Goal: Browse casually: Explore the website without a specific task or goal

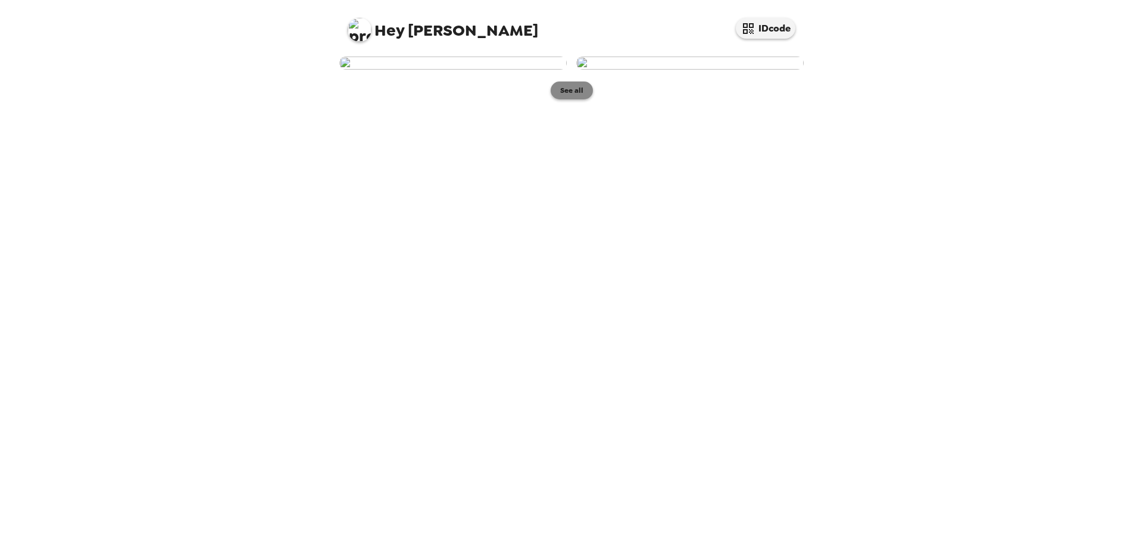
click at [565, 99] on button "See all" at bounding box center [572, 91] width 42 height 18
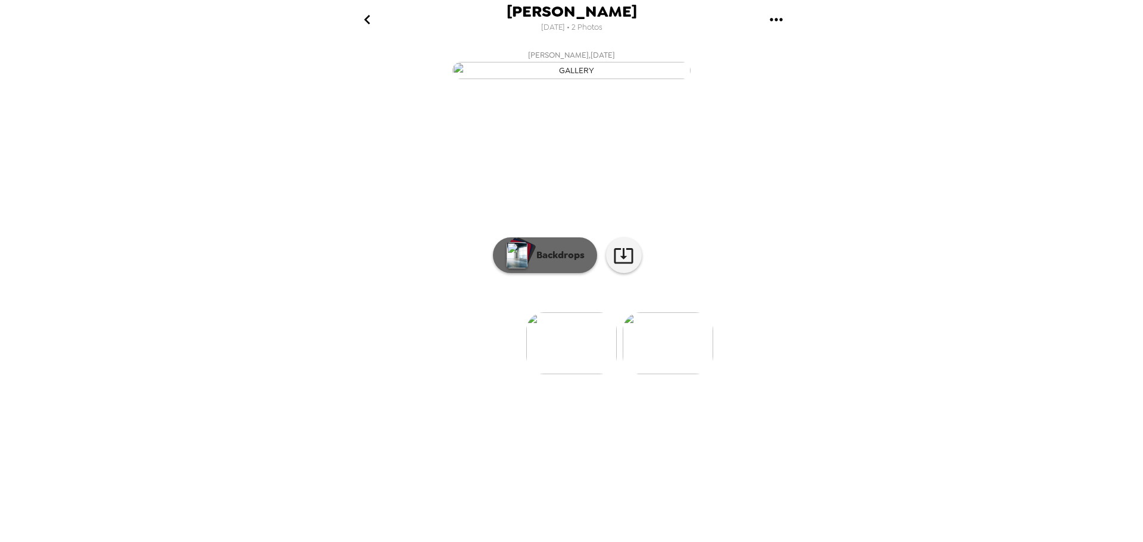
click at [558, 263] on p "Backdrops" at bounding box center [557, 255] width 54 height 14
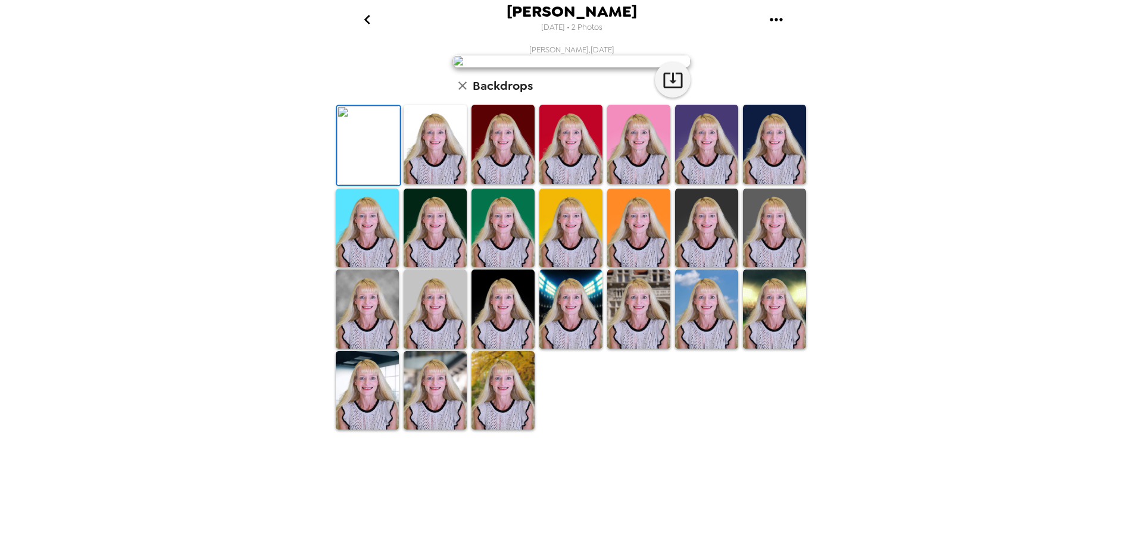
click at [442, 184] on img at bounding box center [435, 144] width 63 height 79
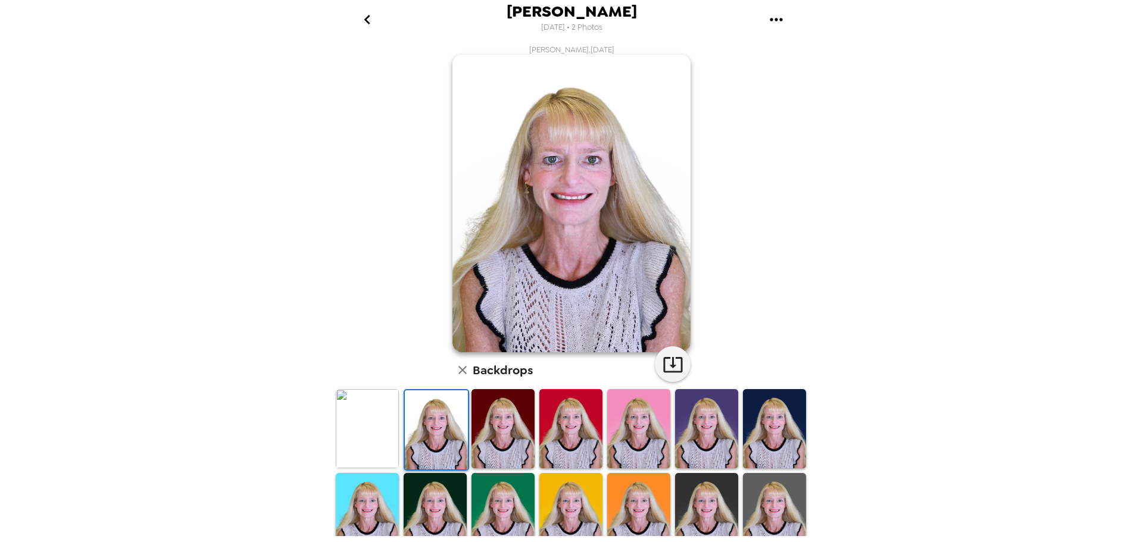
click at [521, 444] on img at bounding box center [502, 428] width 63 height 79
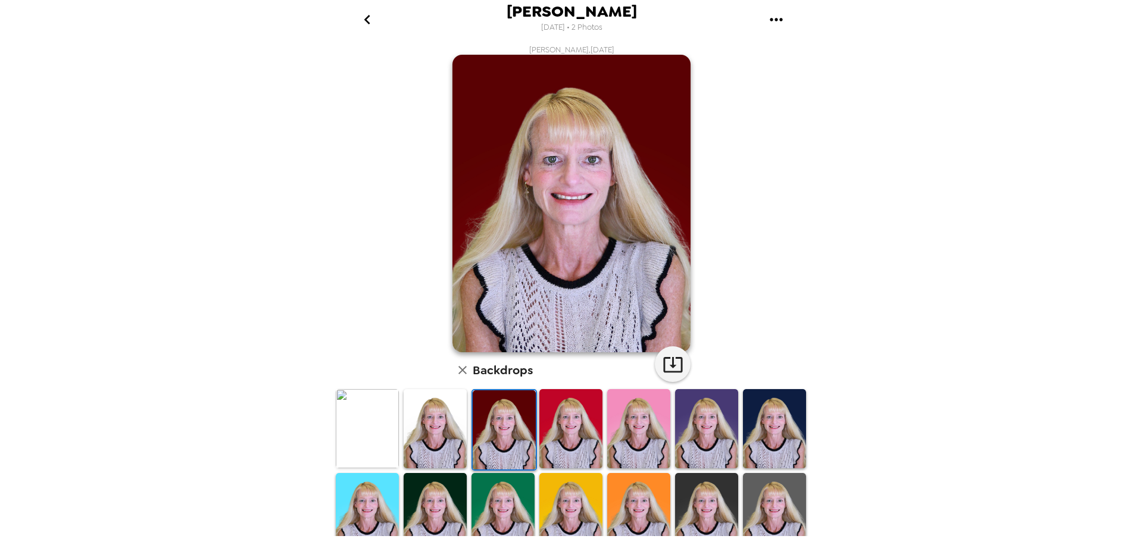
click at [586, 445] on img at bounding box center [570, 428] width 63 height 79
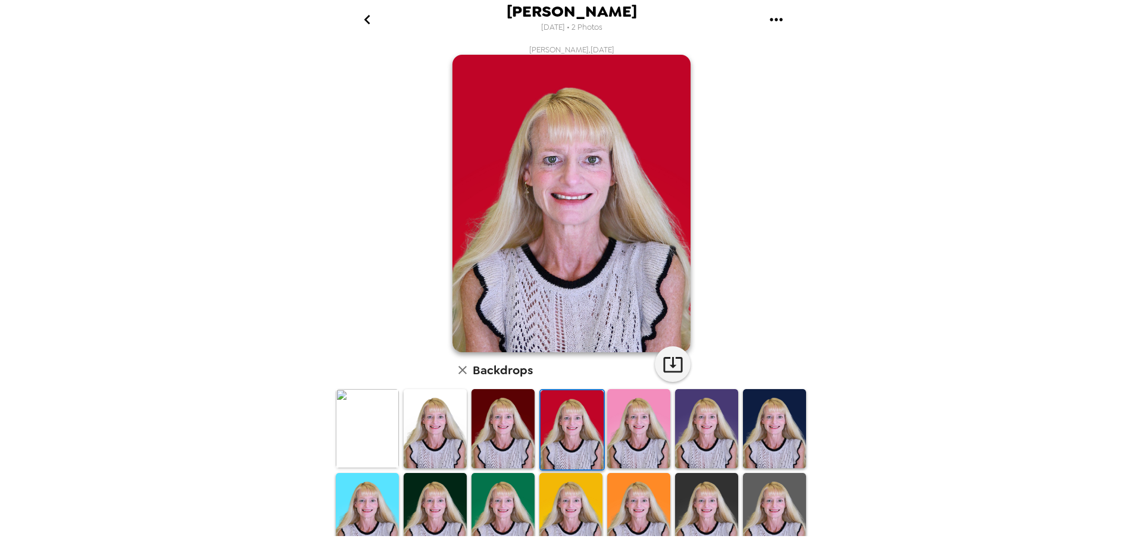
click at [658, 439] on img at bounding box center [638, 428] width 63 height 79
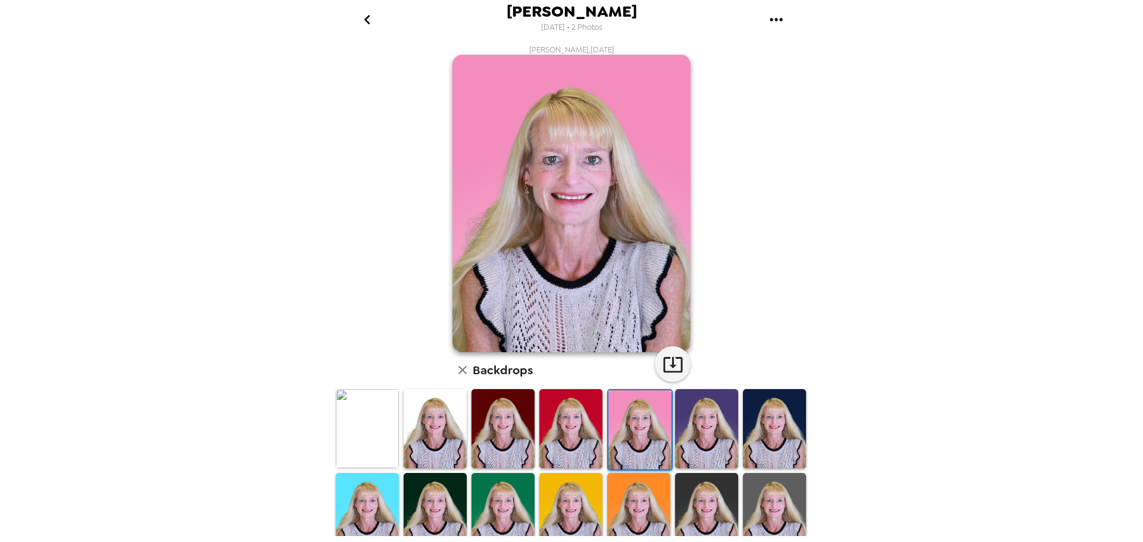
click at [701, 439] on img at bounding box center [706, 428] width 63 height 79
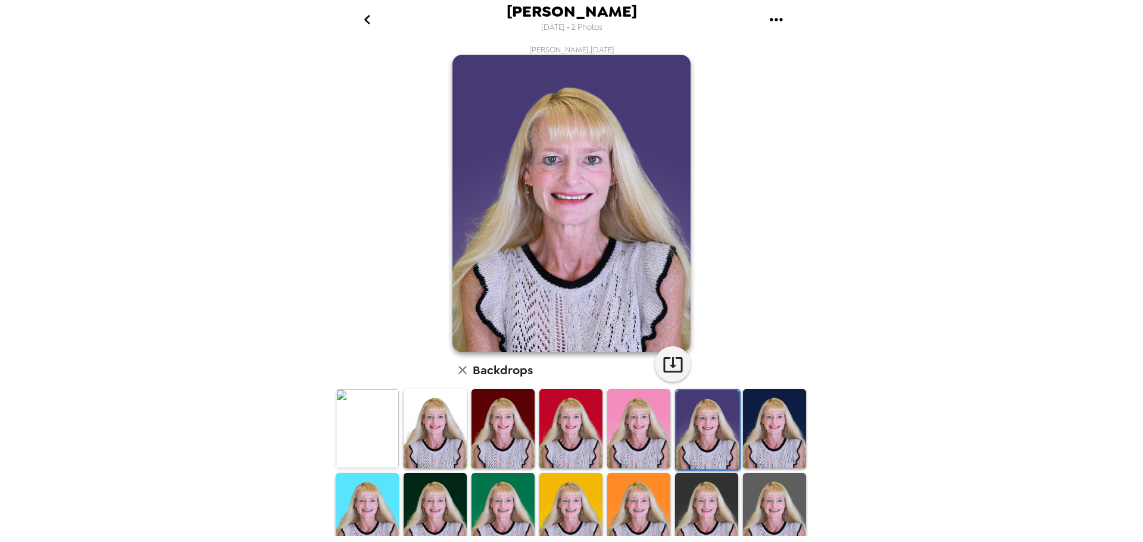
click at [761, 443] on img at bounding box center [774, 428] width 63 height 79
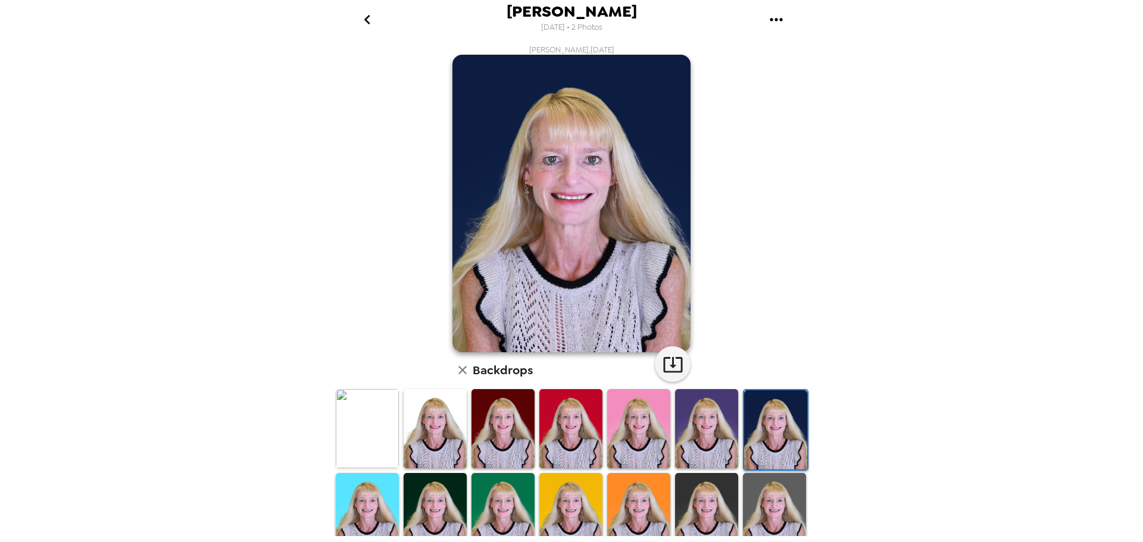
click at [777, 519] on img at bounding box center [774, 512] width 63 height 79
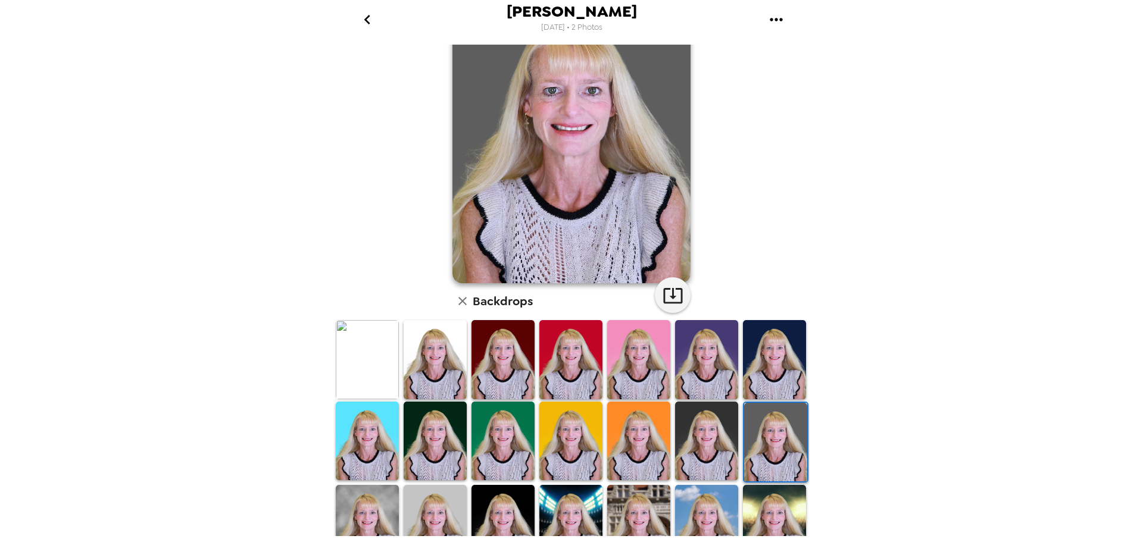
scroll to position [77, 0]
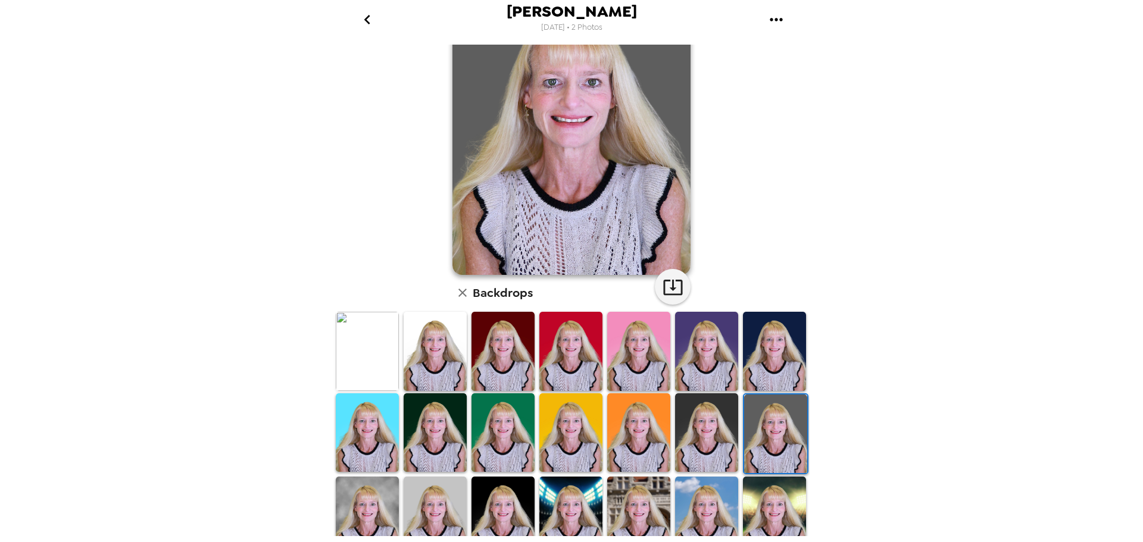
click at [704, 434] on img at bounding box center [706, 432] width 63 height 79
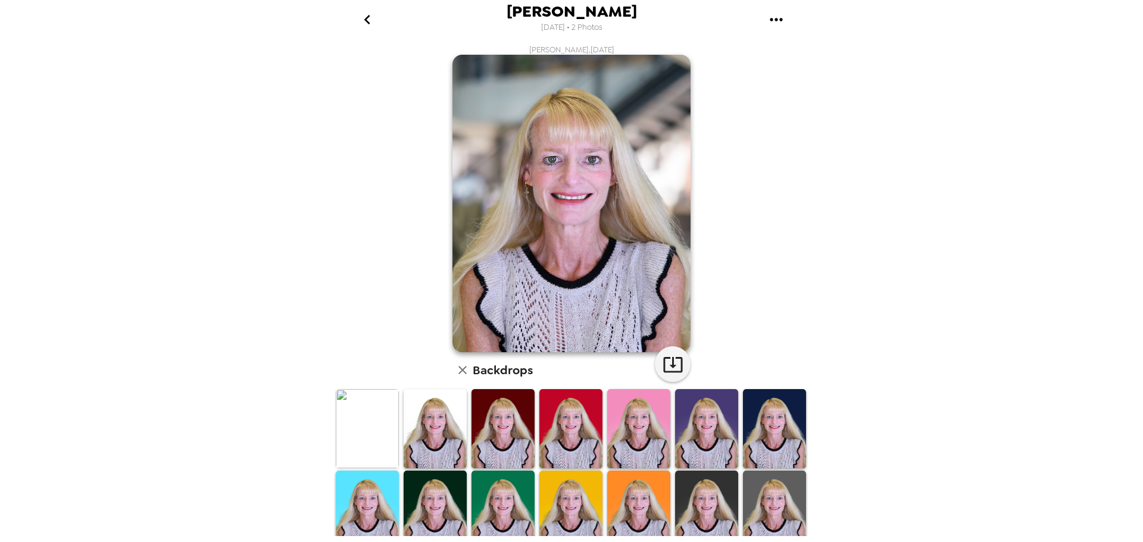
scroll to position [173, 0]
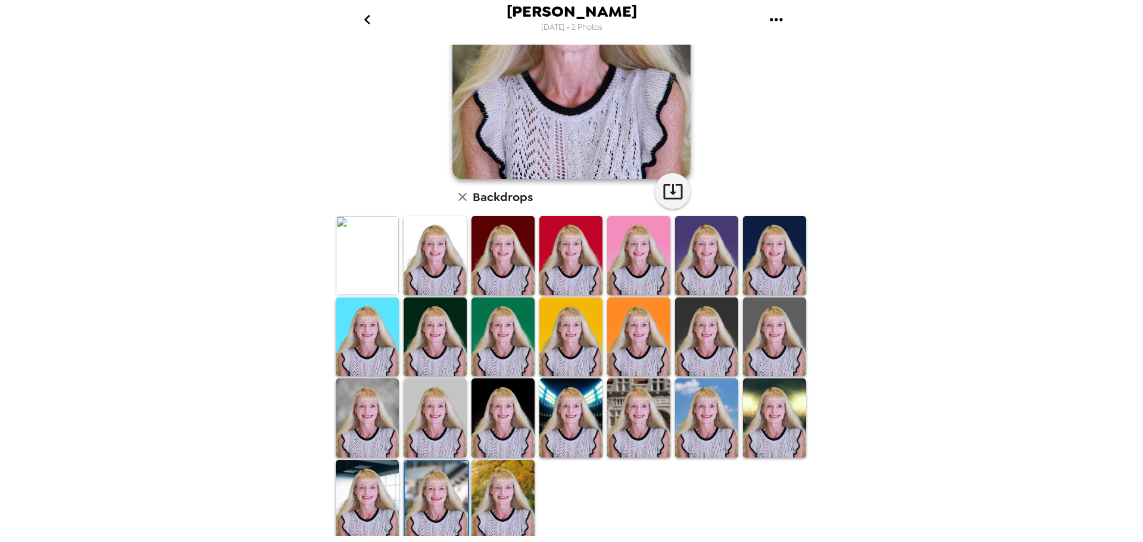
click at [427, 268] on img at bounding box center [435, 255] width 63 height 79
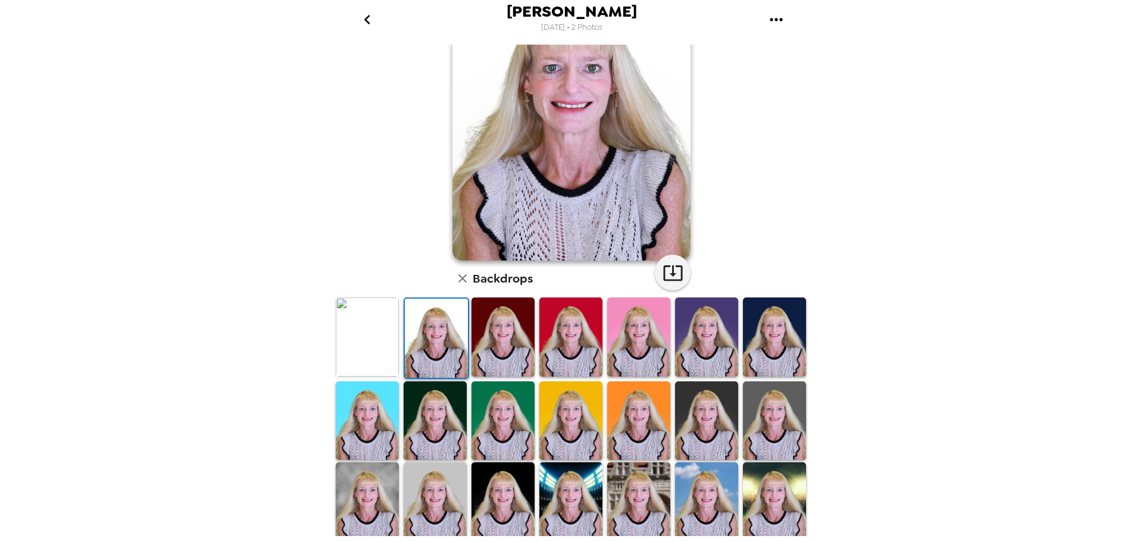
scroll to position [14, 0]
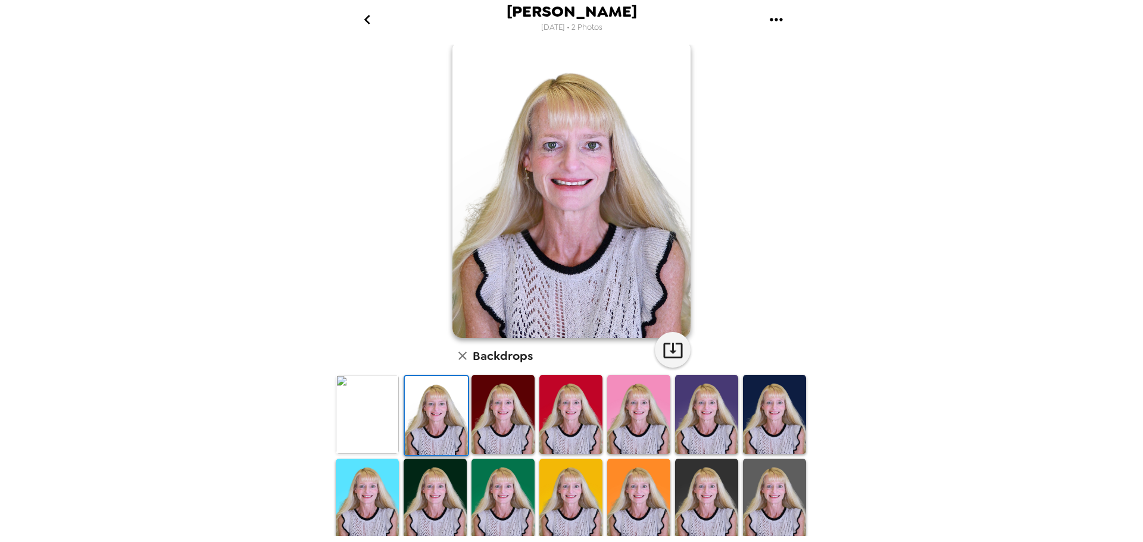
click at [647, 435] on img at bounding box center [638, 414] width 63 height 79
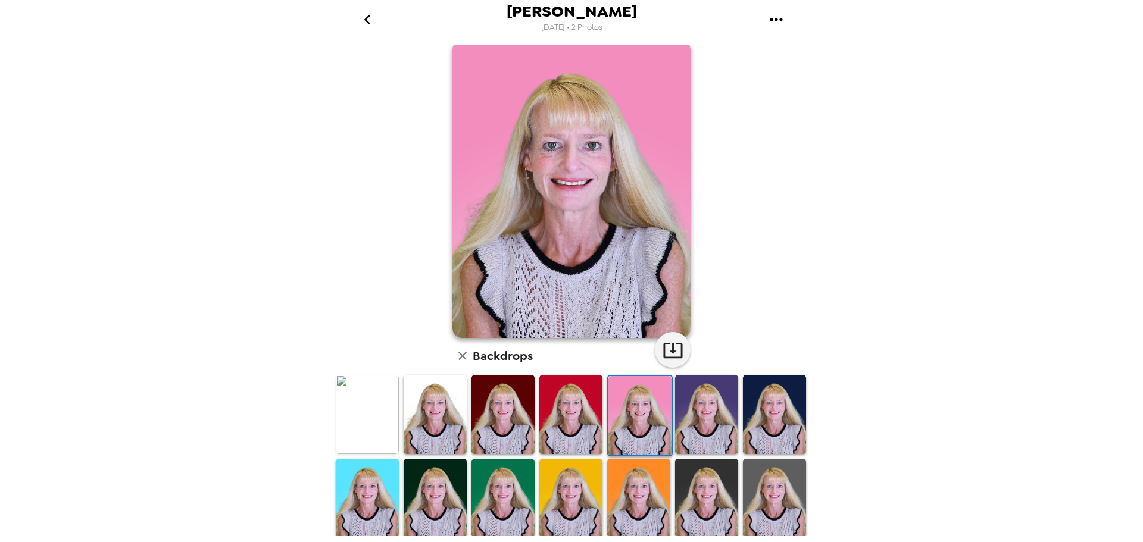
click at [439, 408] on img at bounding box center [435, 414] width 63 height 79
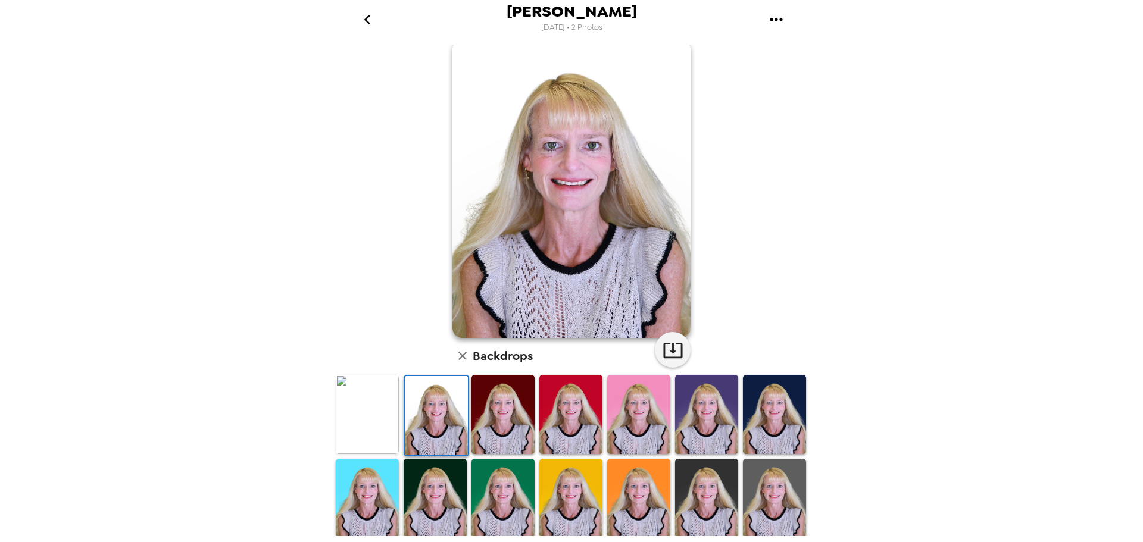
scroll to position [135, 0]
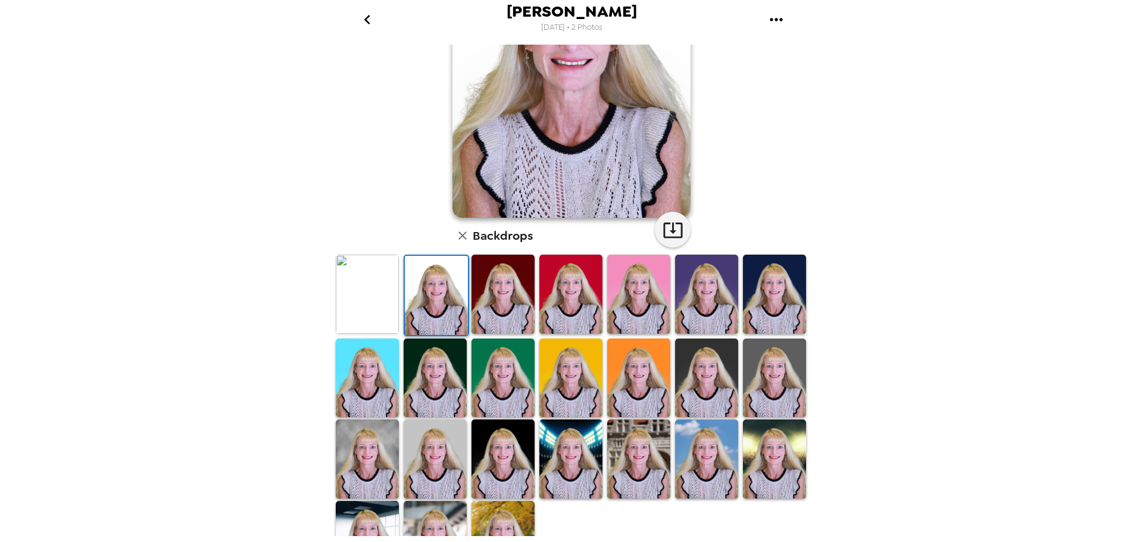
click at [376, 380] on img at bounding box center [367, 378] width 63 height 79
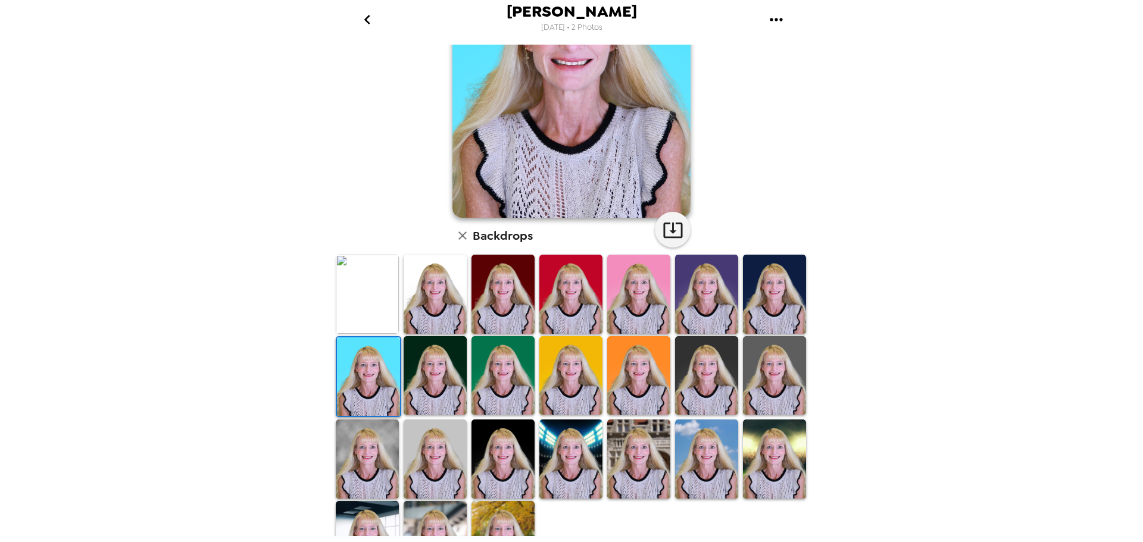
click at [504, 467] on img at bounding box center [502, 459] width 63 height 79
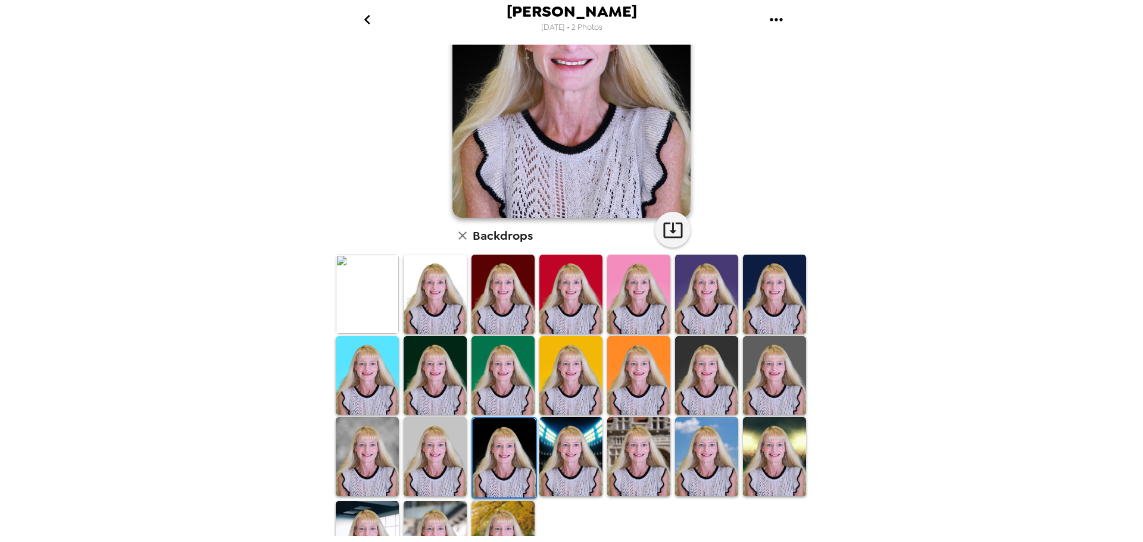
click at [438, 460] on img at bounding box center [435, 456] width 63 height 79
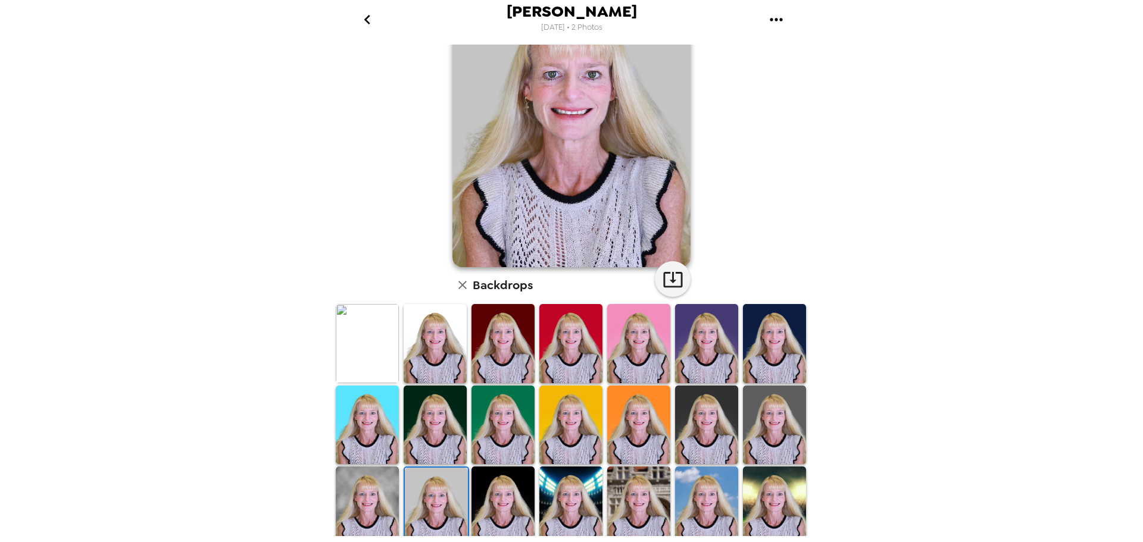
scroll to position [105, 0]
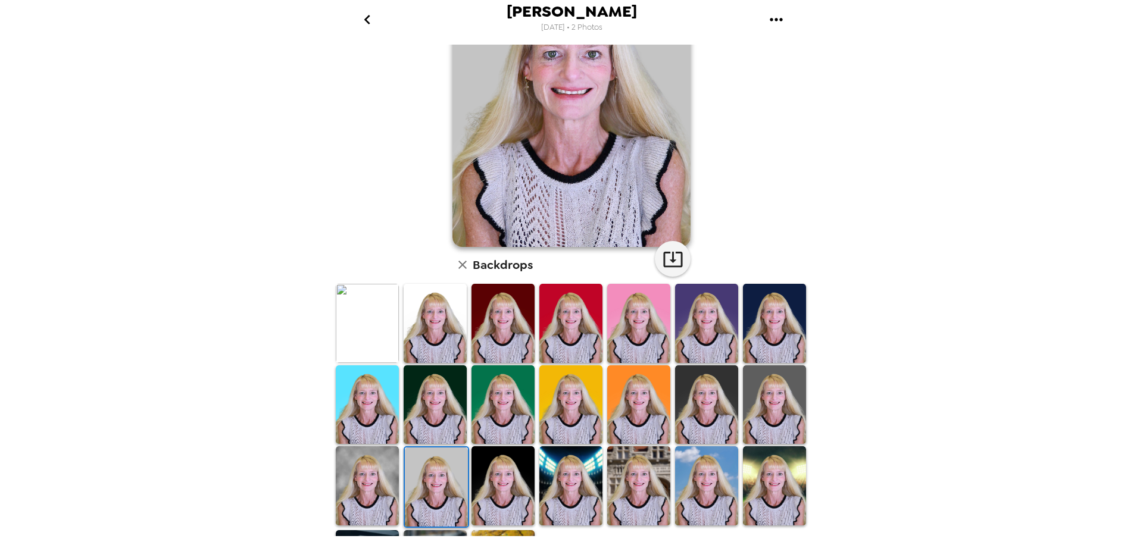
click at [512, 473] on img at bounding box center [502, 485] width 63 height 79
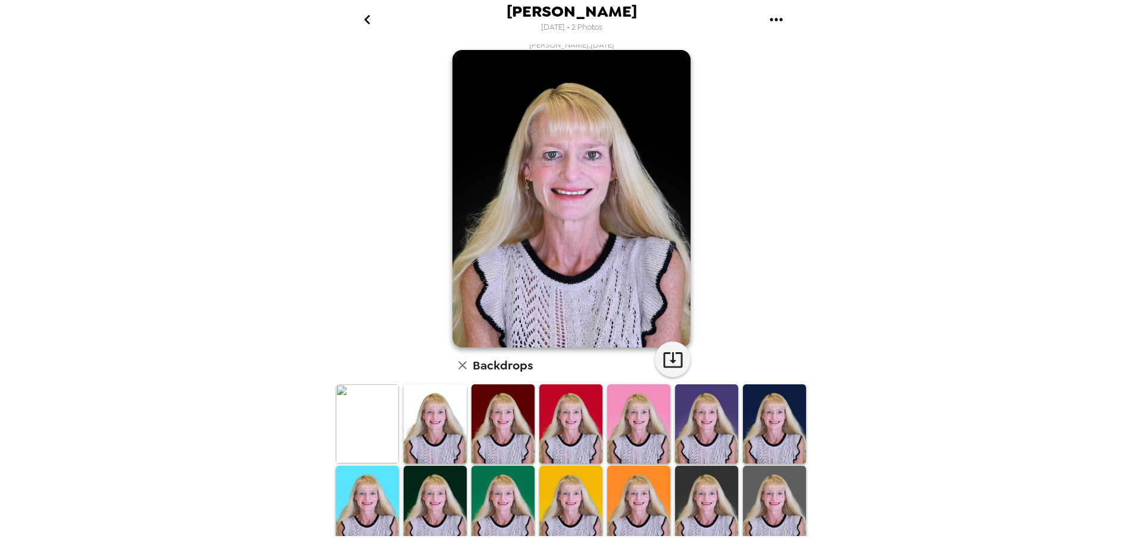
scroll to position [4, 0]
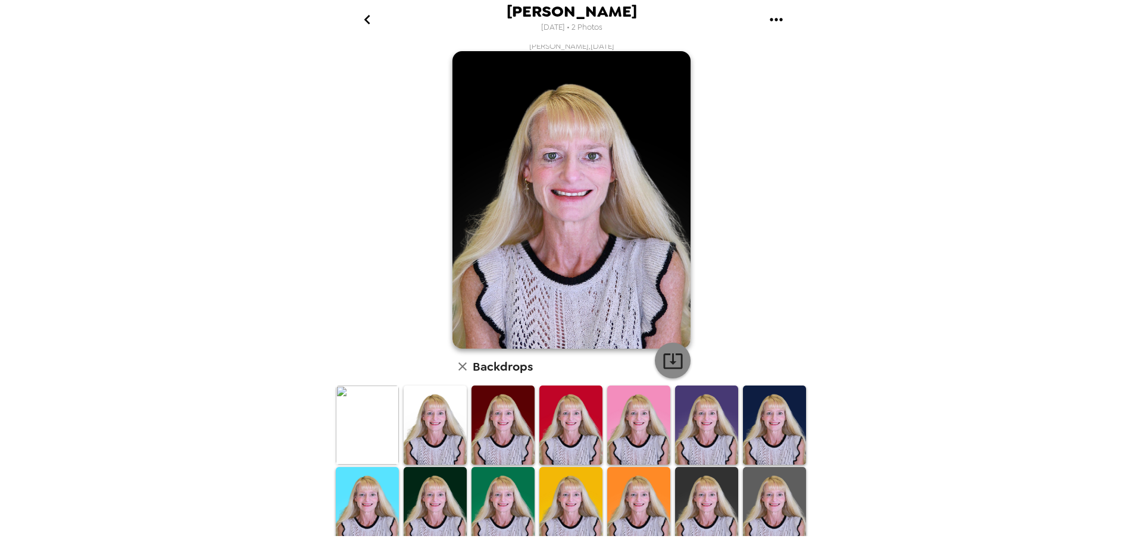
click at [675, 365] on icon "button" at bounding box center [673, 361] width 21 height 21
click at [634, 444] on img at bounding box center [638, 425] width 63 height 79
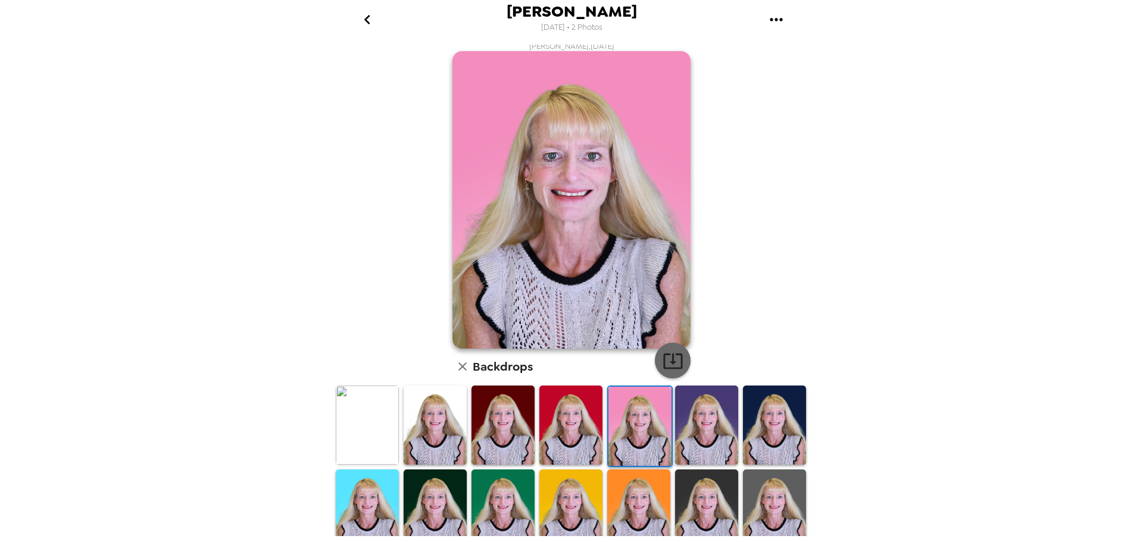
click at [663, 359] on icon "button" at bounding box center [672, 361] width 19 height 15
drag, startPoint x: 444, startPoint y: 435, endPoint x: 735, endPoint y: 333, distance: 307.8
click at [444, 435] on img at bounding box center [435, 425] width 63 height 79
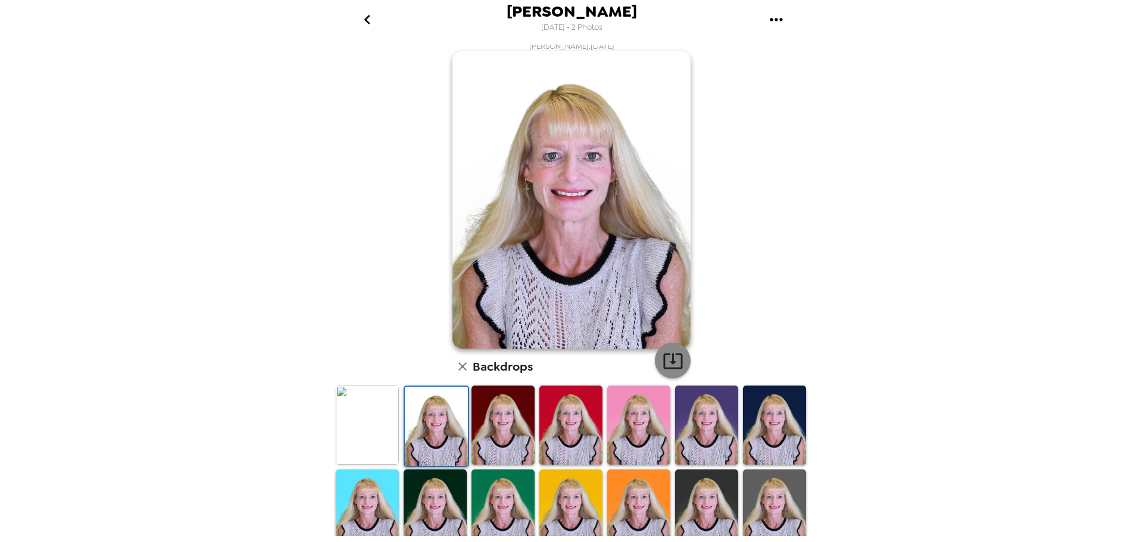
click at [673, 372] on button "button" at bounding box center [673, 361] width 36 height 36
